Goal: Information Seeking & Learning: Stay updated

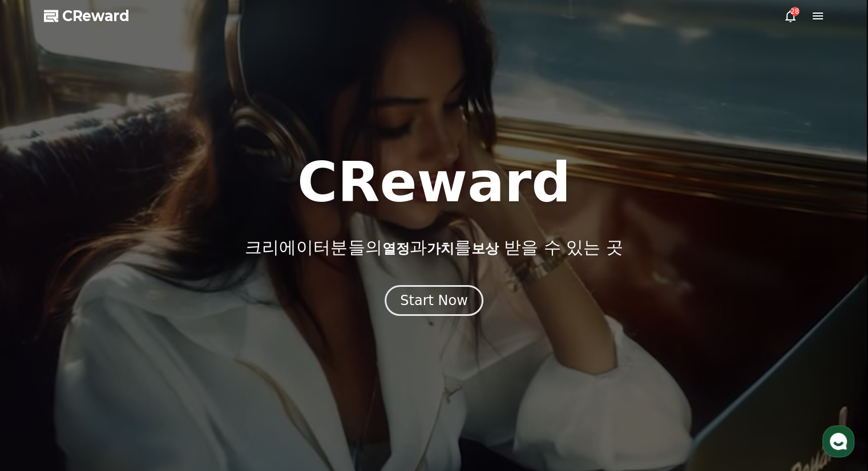
click at [448, 302] on div "Start Now" at bounding box center [434, 301] width 68 height 18
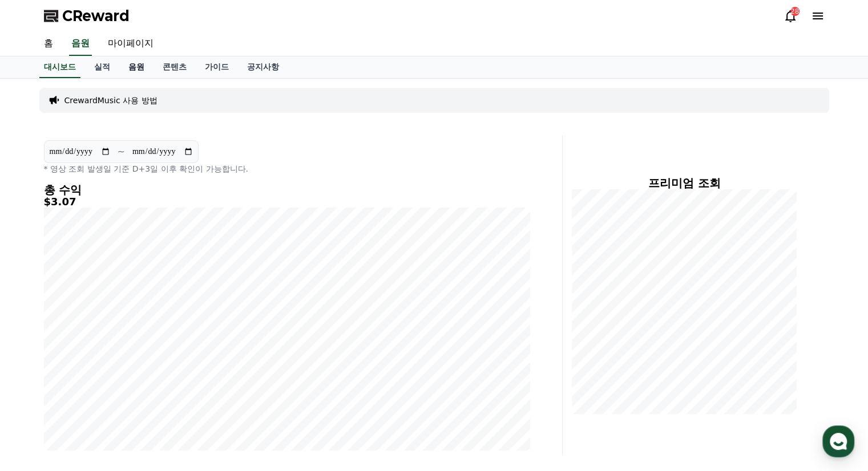
click at [131, 64] on link "음원" at bounding box center [136, 68] width 34 height 22
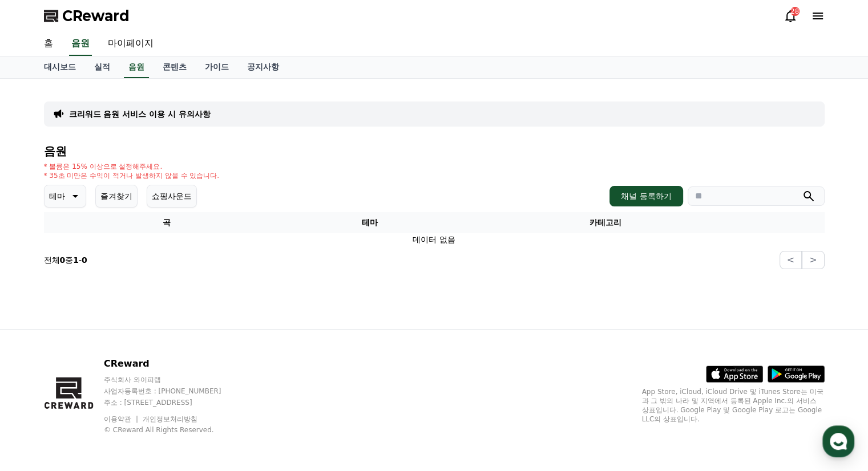
click at [175, 104] on div "크리워드 음원 서비스 이용 시 유의사항" at bounding box center [434, 114] width 781 height 25
click at [175, 107] on div "크리워드 음원 서비스 이용 시 유의사항" at bounding box center [434, 114] width 781 height 25
click at [174, 112] on p "크리워드 음원 서비스 이용 시 유의사항" at bounding box center [140, 113] width 142 height 11
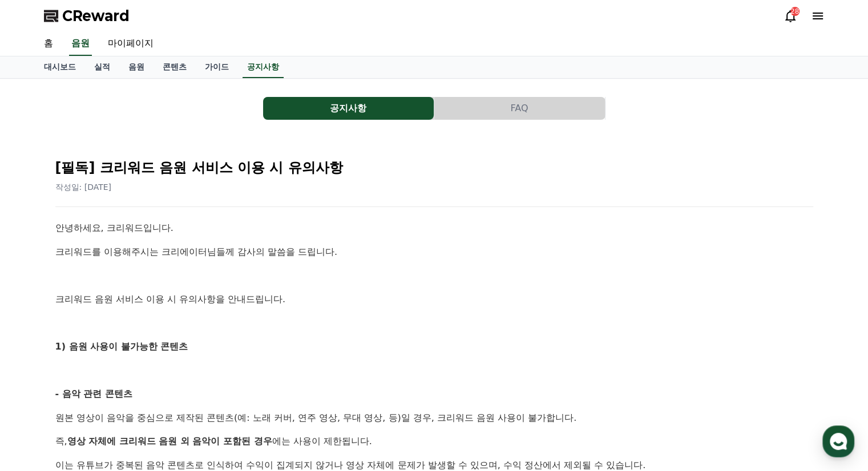
click at [343, 114] on button "공지사항" at bounding box center [348, 108] width 171 height 23
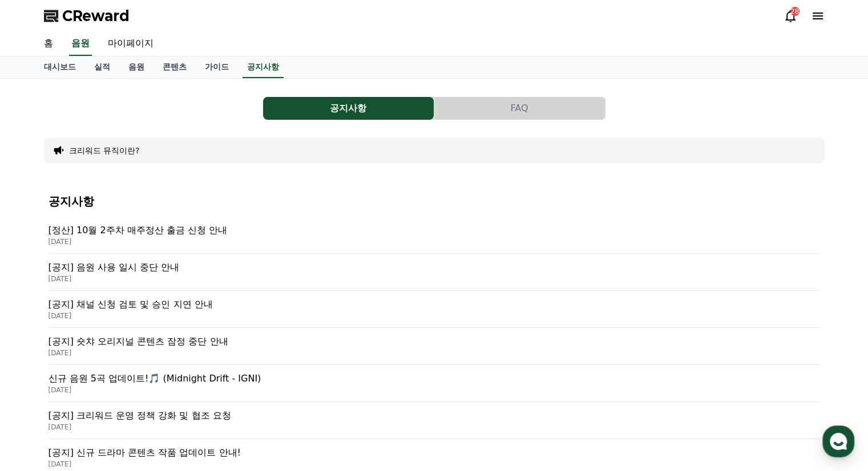
click at [196, 231] on p "[정산] 10월 2주차 매주정산 출금 신청 안내" at bounding box center [435, 231] width 772 height 14
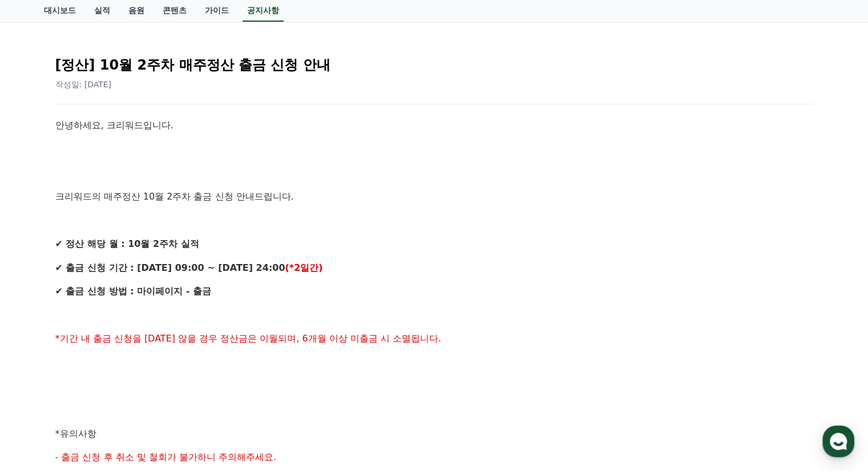
scroll to position [114, 0]
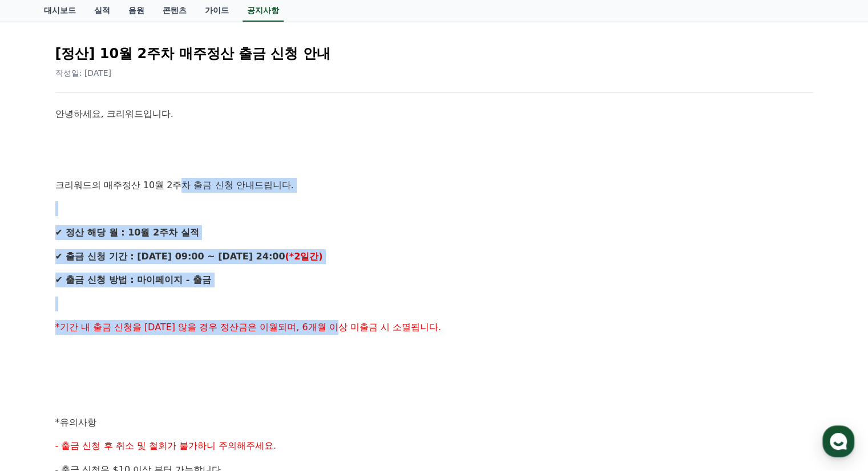
drag, startPoint x: 179, startPoint y: 177, endPoint x: 358, endPoint y: 311, distance: 223.9
click at [358, 311] on div "안녕하세요, 크리워드입니다. 크리워드의 매주정산 10월 2주차 출금 신청 안내드립니다. ✔ 정산 해당 월 : 10월 2주차 실적 ✔ 출금 신청…" at bounding box center [434, 435] width 758 height 656
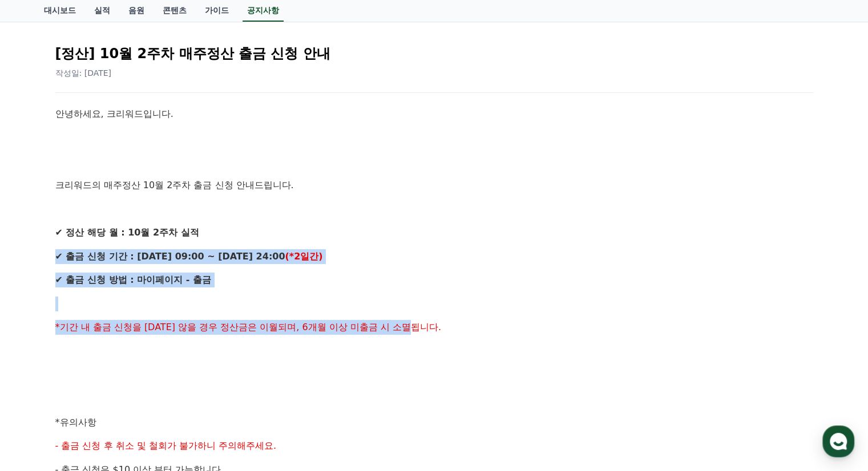
drag, startPoint x: 459, startPoint y: 313, endPoint x: 245, endPoint y: 229, distance: 229.4
click at [245, 229] on div "안녕하세요, 크리워드입니다. 크리워드의 매주정산 10월 2주차 출금 신청 안내드립니다. ✔ 정산 해당 월 : 10월 2주차 실적 ✔ 출금 신청…" at bounding box center [434, 435] width 758 height 656
click at [245, 229] on p "✔ 정산 해당 월 : 10월 2주차 실적" at bounding box center [434, 232] width 758 height 15
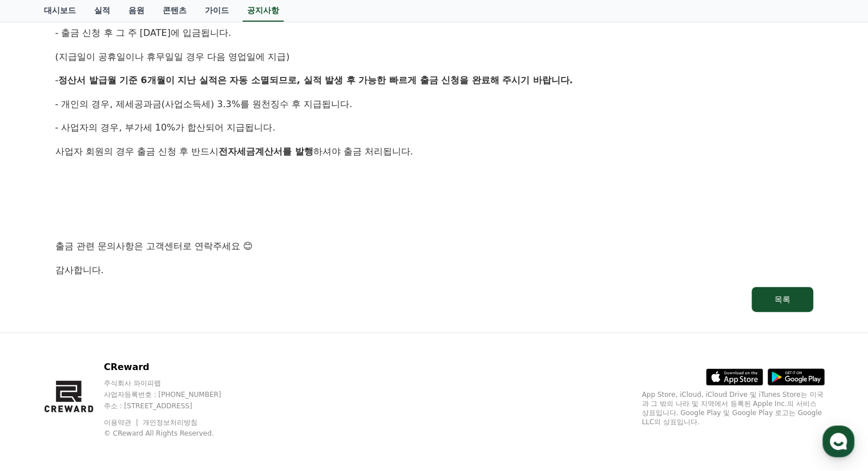
scroll to position [601, 0]
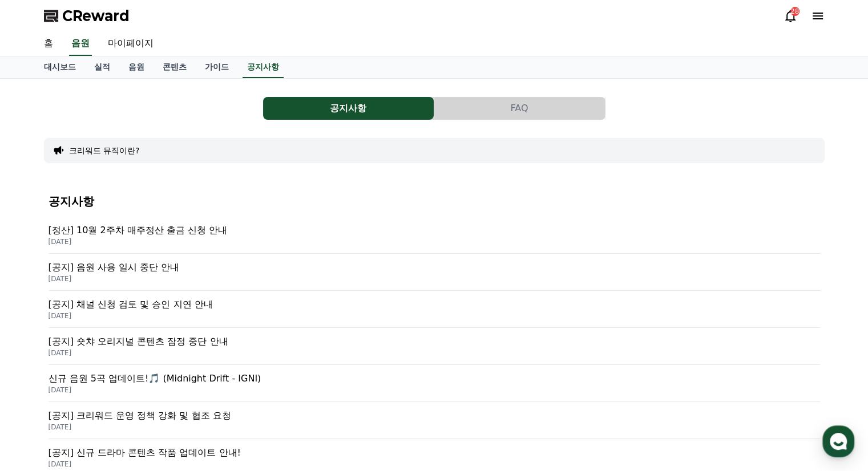
click at [153, 268] on p "[공지] 음원 사용 일시 중단 안내" at bounding box center [435, 268] width 772 height 14
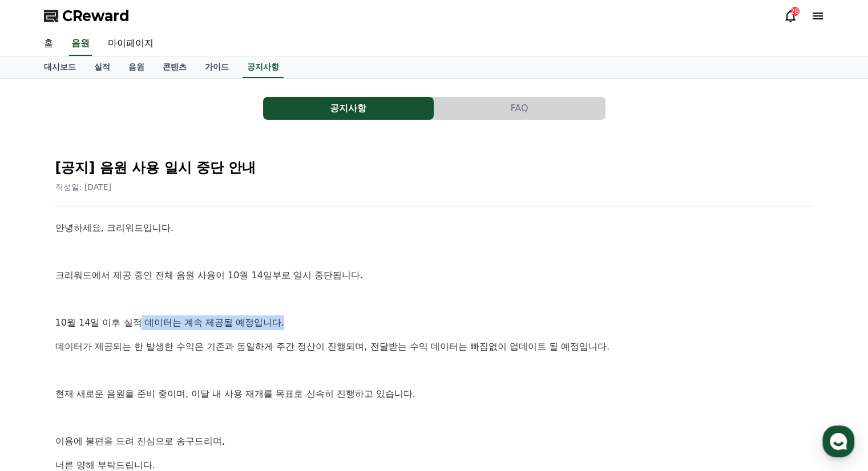
drag, startPoint x: 138, startPoint y: 316, endPoint x: 281, endPoint y: 313, distance: 143.3
click at [281, 313] on div "안녕하세요, 크리워드입니다. 크리워드에서 제공 중인 전체 음원 사용이 10월 14일부로 일시 중단됩니다. [DATE] 이후 실적 데이터는 계속…" at bounding box center [434, 382] width 758 height 323
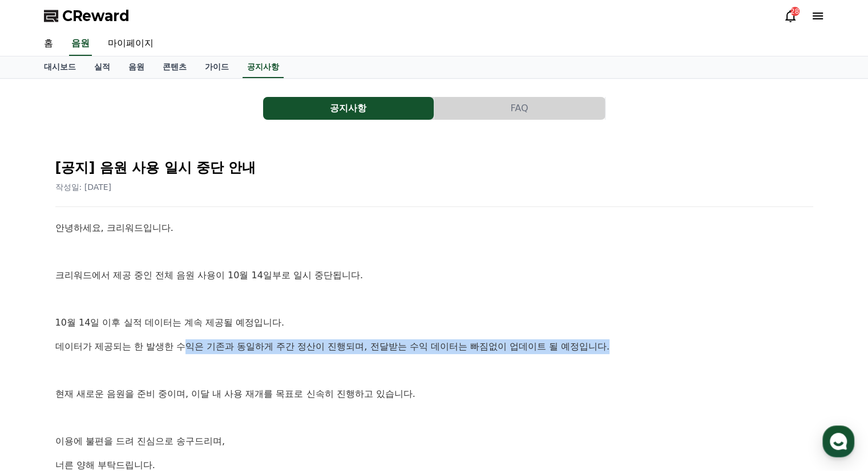
drag, startPoint x: 645, startPoint y: 352, endPoint x: 183, endPoint y: 350, distance: 462.3
click at [183, 350] on p "데이터가 제공되는 한 발생한 수익은 기존과 동일하게 주간 정산이 진행되며, 전달받는 수익 데이터는 빠짐없이 업데이트 될 예정입니다." at bounding box center [434, 347] width 758 height 15
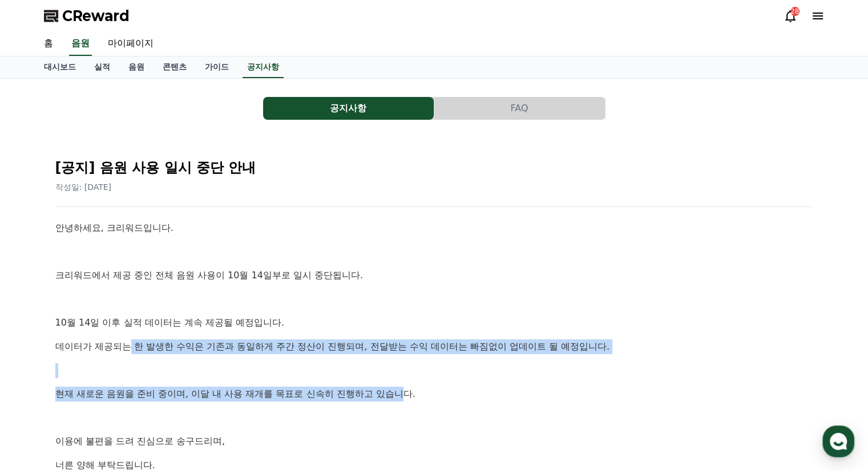
drag, startPoint x: 132, startPoint y: 348, endPoint x: 405, endPoint y: 391, distance: 275.7
click at [405, 391] on div "안녕하세요, 크리워드입니다. 크리워드에서 제공 중인 전체 음원 사용이 10월 14일부로 일시 중단됩니다. [DATE] 이후 실적 데이터는 계속…" at bounding box center [434, 382] width 758 height 323
click at [405, 391] on p "현재 새로운 음원을 준비 중이며, 이달 내 사용 재개를 목표로 신속히 진행하고 있습니다." at bounding box center [434, 394] width 758 height 15
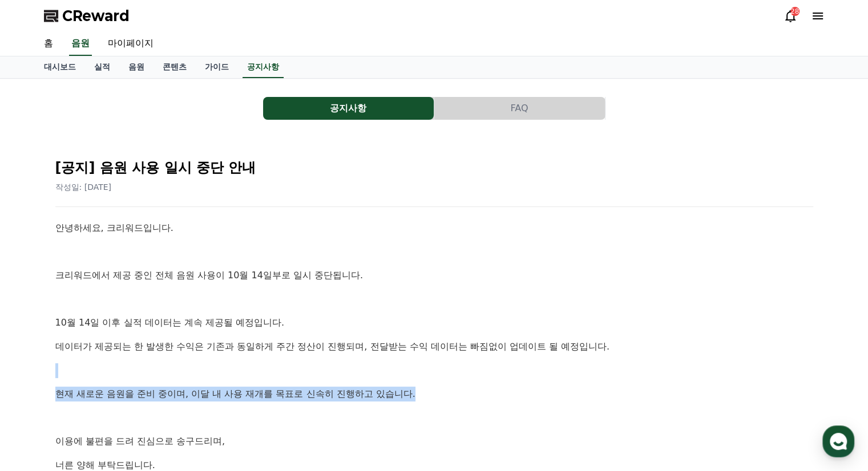
drag, startPoint x: 418, startPoint y: 391, endPoint x: 254, endPoint y: 359, distance: 167.5
click at [254, 359] on div "안녕하세요, 크리워드입니다. 크리워드에서 제공 중인 전체 음원 사용이 10월 14일부로 일시 중단됩니다. [DATE] 이후 실적 데이터는 계속…" at bounding box center [434, 382] width 758 height 323
click at [253, 359] on div "안녕하세요, 크리워드입니다. 크리워드에서 제공 중인 전체 음원 사용이 10월 14일부로 일시 중단됩니다. [DATE] 이후 실적 데이터는 계속…" at bounding box center [434, 382] width 758 height 323
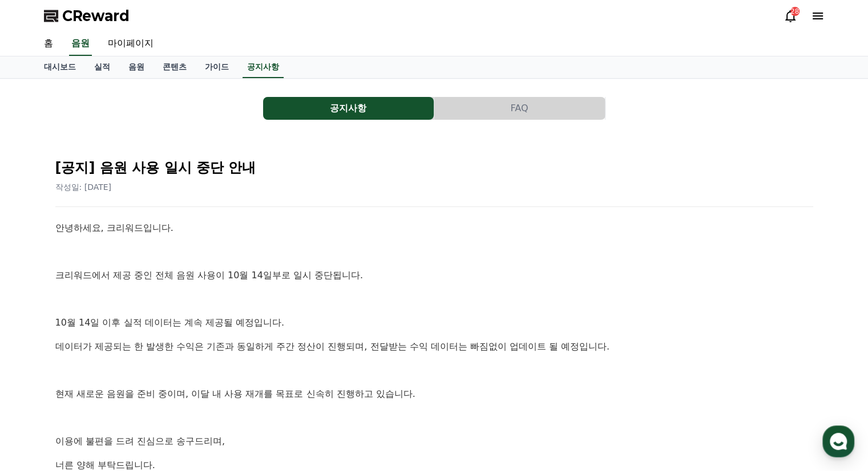
click at [232, 342] on p "데이터가 제공되는 한 발생한 수익은 기존과 동일하게 주간 정산이 진행되며, 전달받는 수익 데이터는 빠짐없이 업데이트 될 예정입니다." at bounding box center [434, 347] width 758 height 15
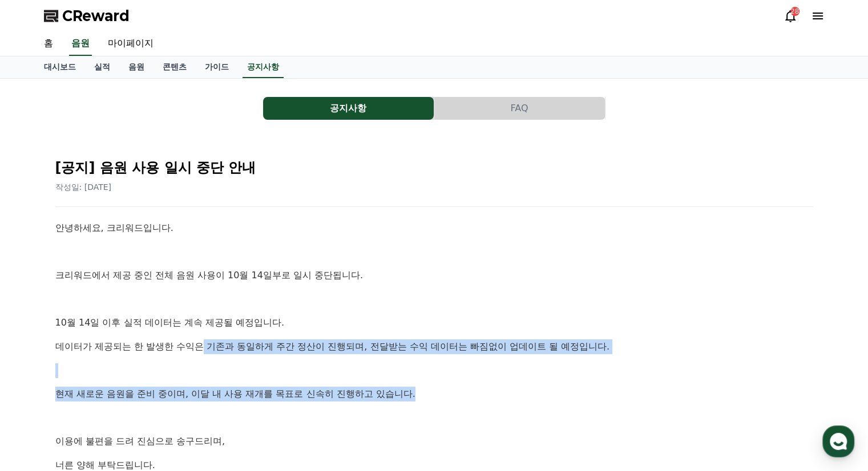
drag, startPoint x: 205, startPoint y: 333, endPoint x: 474, endPoint y: 398, distance: 276.7
click at [474, 398] on div "안녕하세요, 크리워드입니다. 크리워드에서 제공 중인 전체 음원 사용이 10월 14일부로 일시 중단됩니다. [DATE] 이후 실적 데이터는 계속…" at bounding box center [434, 382] width 758 height 323
click at [474, 398] on p "현재 새로운 음원을 준비 중이며, 이달 내 사용 재개를 목표로 신속히 진행하고 있습니다." at bounding box center [434, 394] width 758 height 15
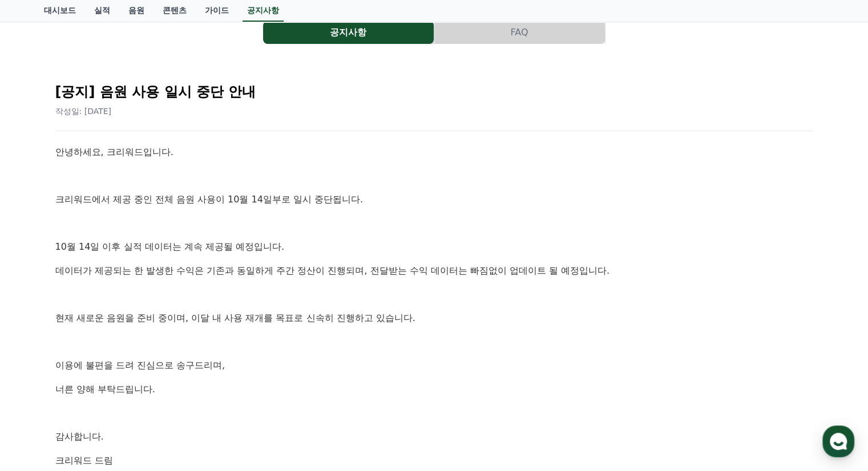
scroll to position [57, 0]
